Goal: Obtain resource: Obtain resource

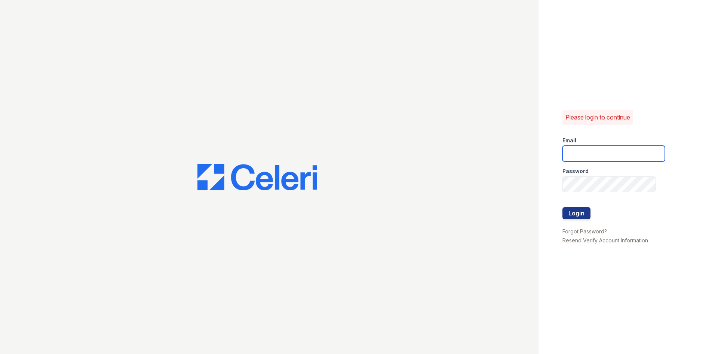
click at [605, 158] on input "email" at bounding box center [614, 154] width 103 height 16
type input "derbypark.pm@cafmanagement.com"
click at [563, 207] on button "Login" at bounding box center [577, 213] width 28 height 12
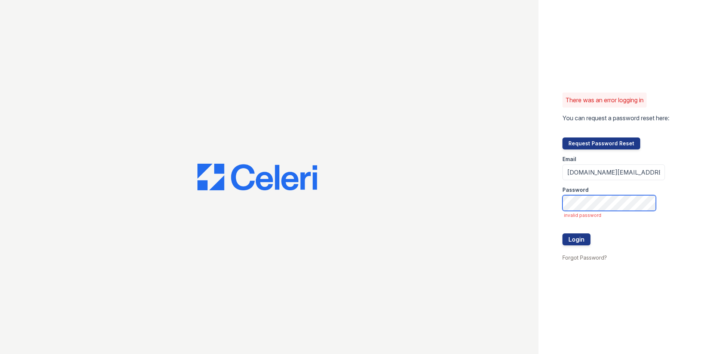
click at [563, 233] on button "Login" at bounding box center [577, 239] width 28 height 12
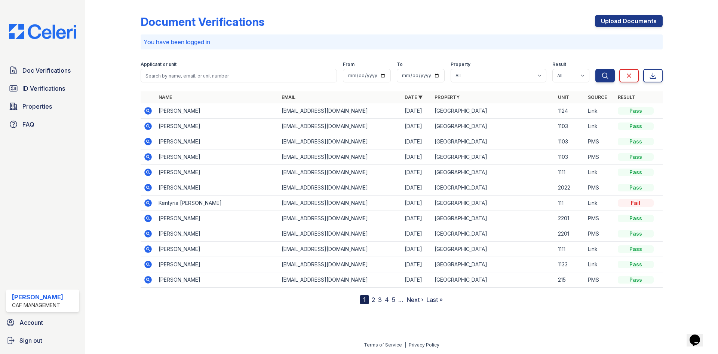
click at [147, 143] on icon at bounding box center [147, 141] width 7 height 7
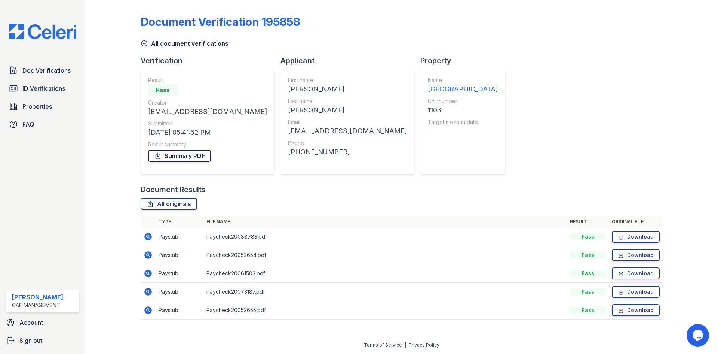
click at [181, 153] on link "Summary PDF" at bounding box center [179, 156] width 63 height 12
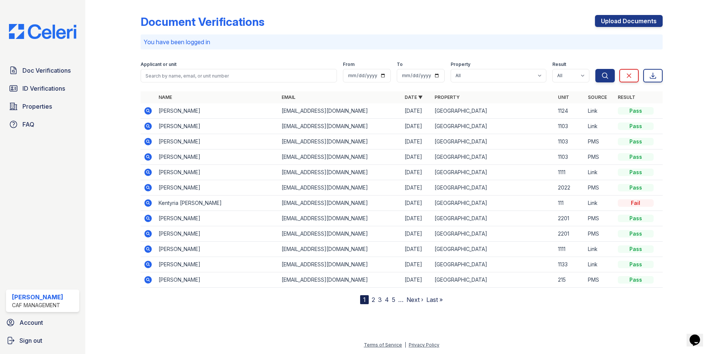
click at [145, 155] on icon at bounding box center [148, 156] width 9 height 9
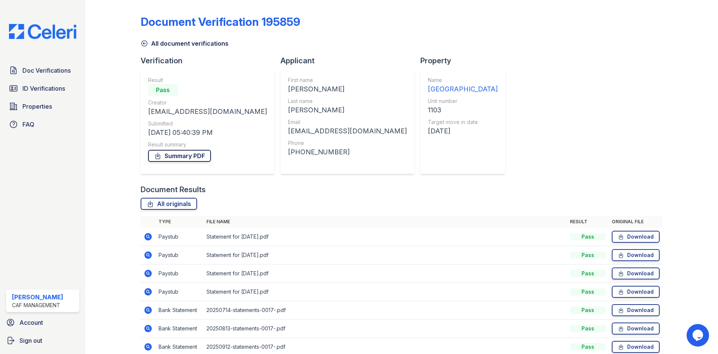
click at [162, 154] on link "Summary PDF" at bounding box center [179, 156] width 63 height 12
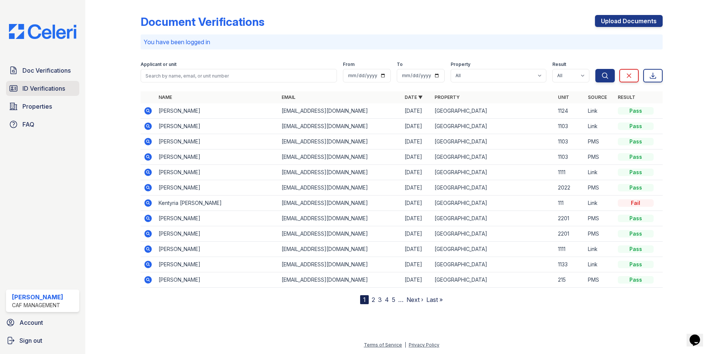
click at [36, 90] on span "ID Verifications" at bounding box center [43, 88] width 43 height 9
